Goal: Information Seeking & Learning: Learn about a topic

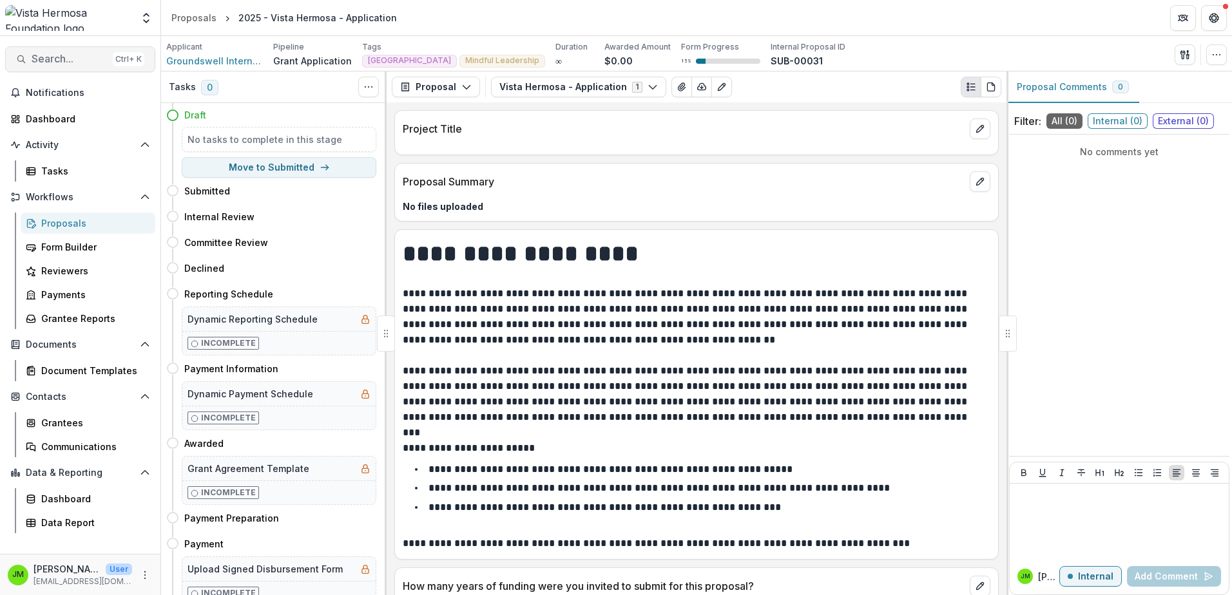
scroll to position [64, 0]
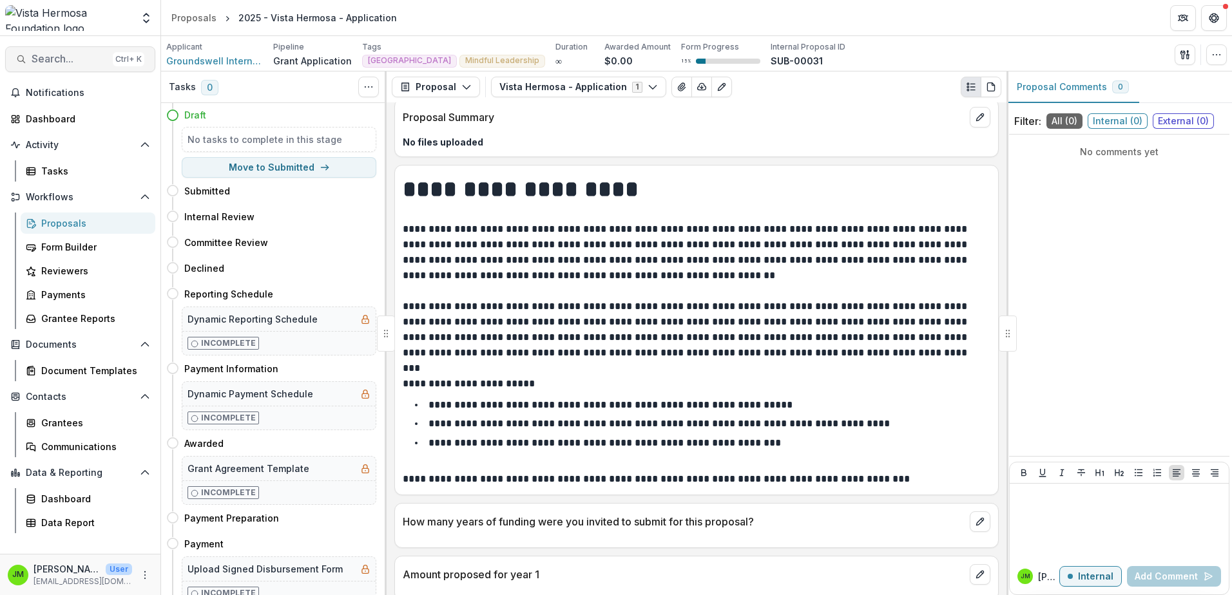
click at [78, 62] on span "Search..." at bounding box center [70, 59] width 76 height 12
type input "****"
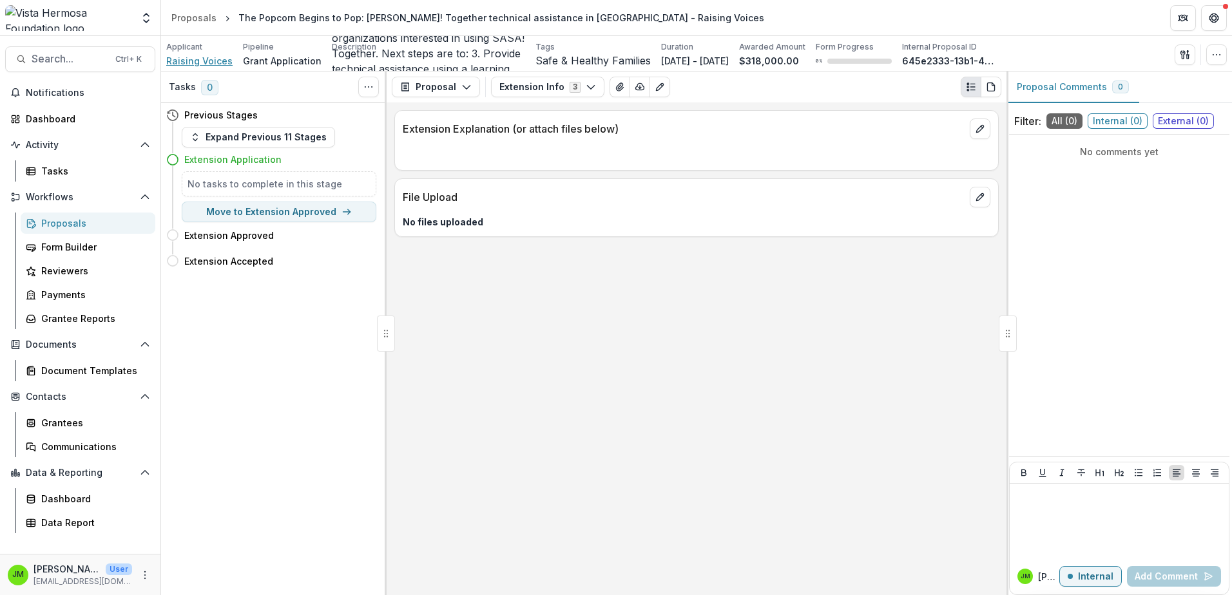
click at [199, 58] on span "Raising Voices" at bounding box center [199, 61] width 66 height 14
